Goal: Task Accomplishment & Management: Use online tool/utility

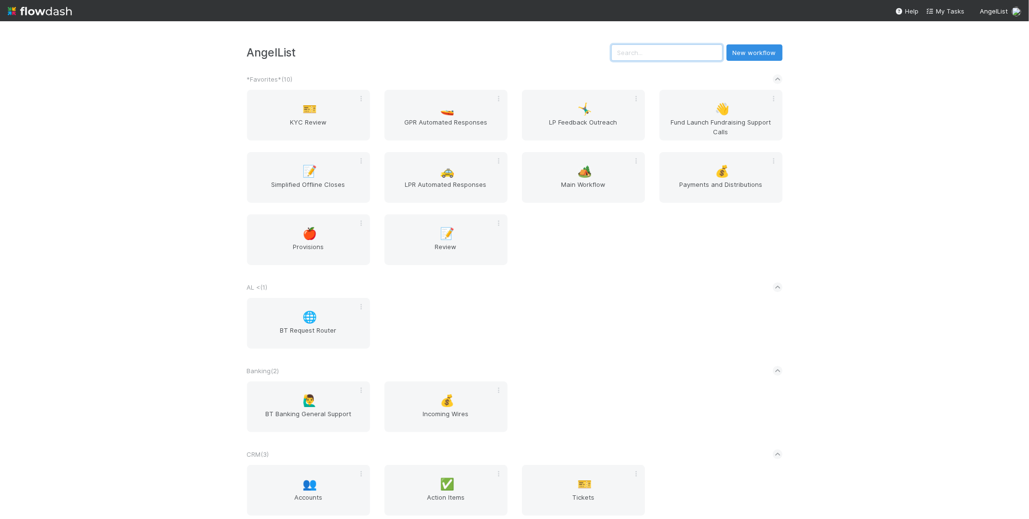
click at [679, 59] on input "text" at bounding box center [666, 52] width 111 height 16
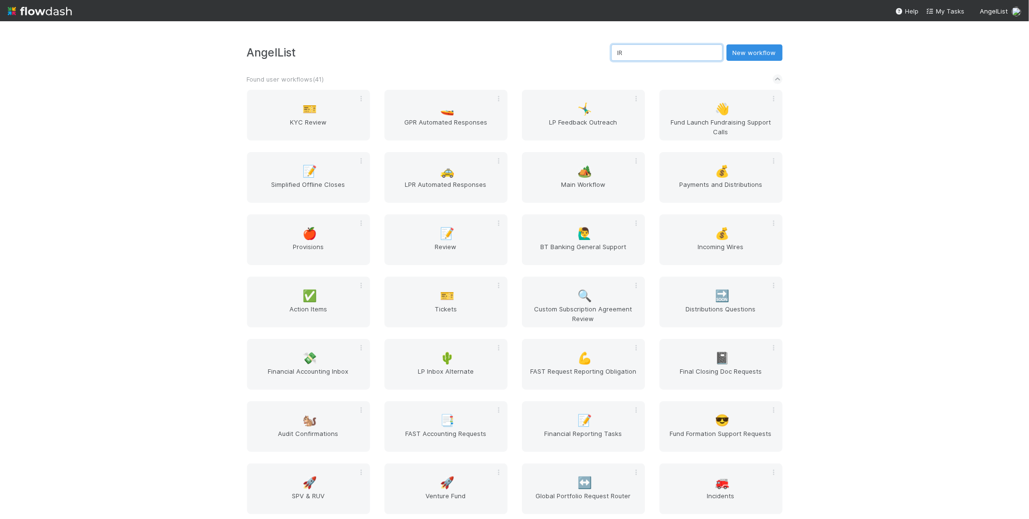
type input "IRA"
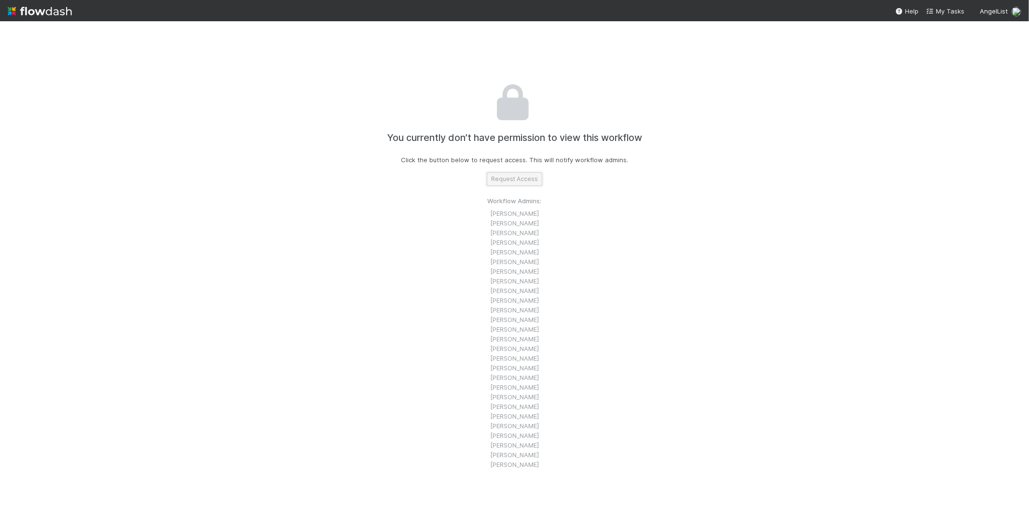
click at [495, 180] on button "Request Access" at bounding box center [514, 179] width 55 height 14
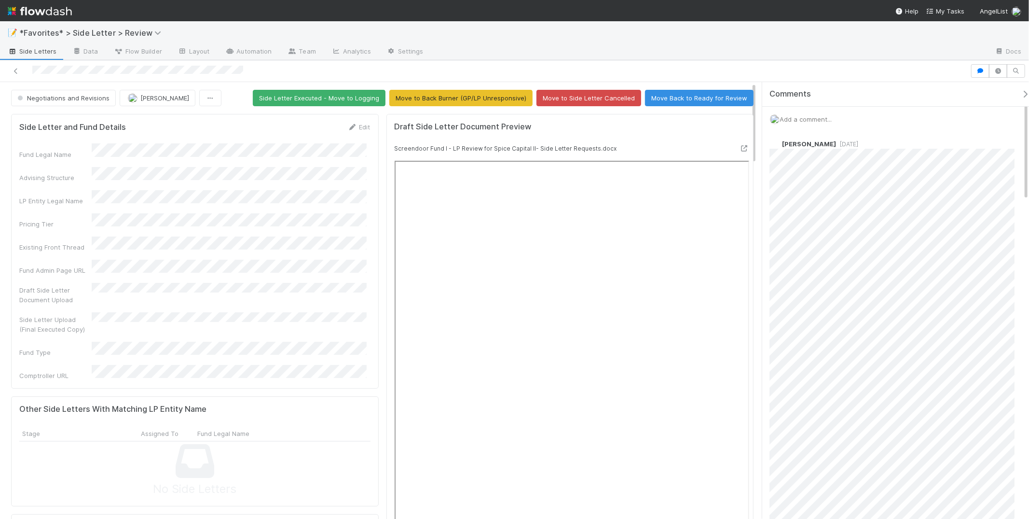
click at [837, 118] on div "Add a comment..." at bounding box center [899, 119] width 275 height 25
click at [812, 115] on span "Add a comment..." at bounding box center [806, 119] width 52 height 8
click at [820, 167] on span "[PERSON_NAME]" at bounding box center [827, 168] width 49 height 8
click at [950, 353] on div "Attach files: Choose or drag and drop file(s) Add Comment" at bounding box center [900, 245] width 244 height 227
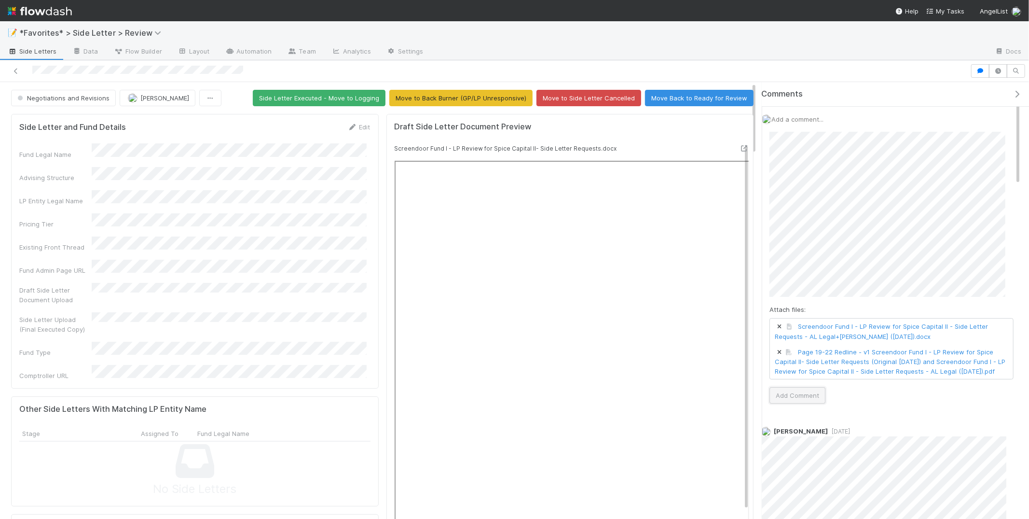
click at [806, 403] on button "Add Comment" at bounding box center [798, 395] width 56 height 16
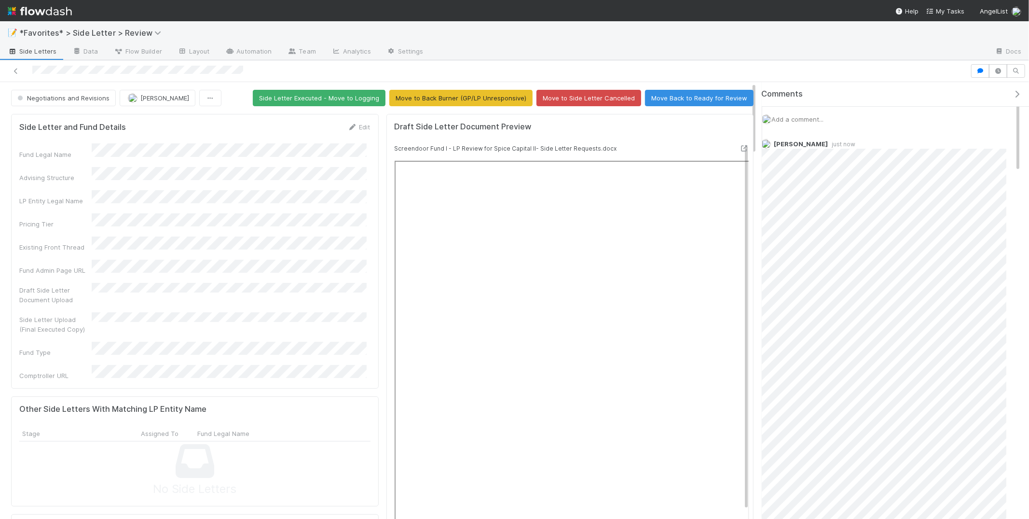
click at [897, 52] on div at bounding box center [709, 51] width 556 height 15
